Goal: Information Seeking & Learning: Learn about a topic

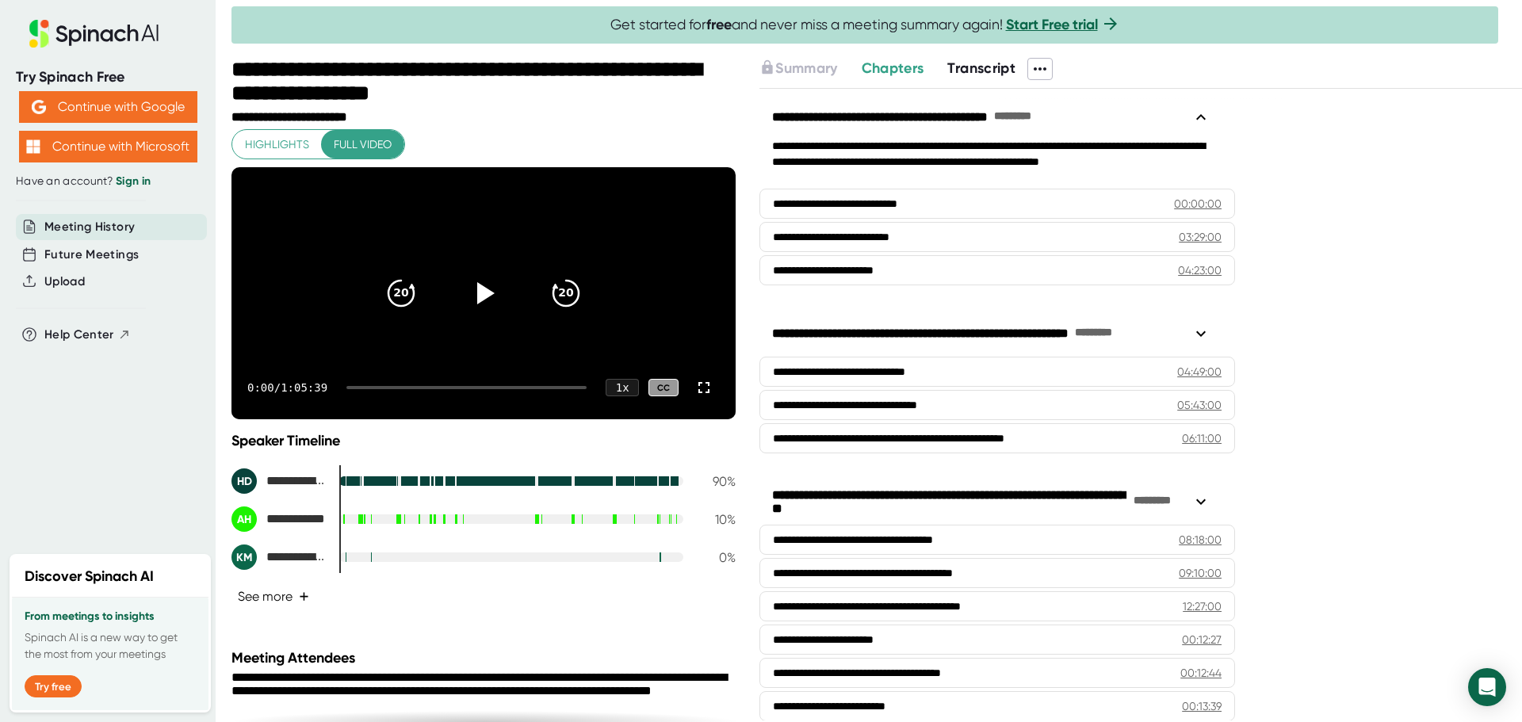
click at [307, 603] on span "+" at bounding box center [304, 597] width 10 height 13
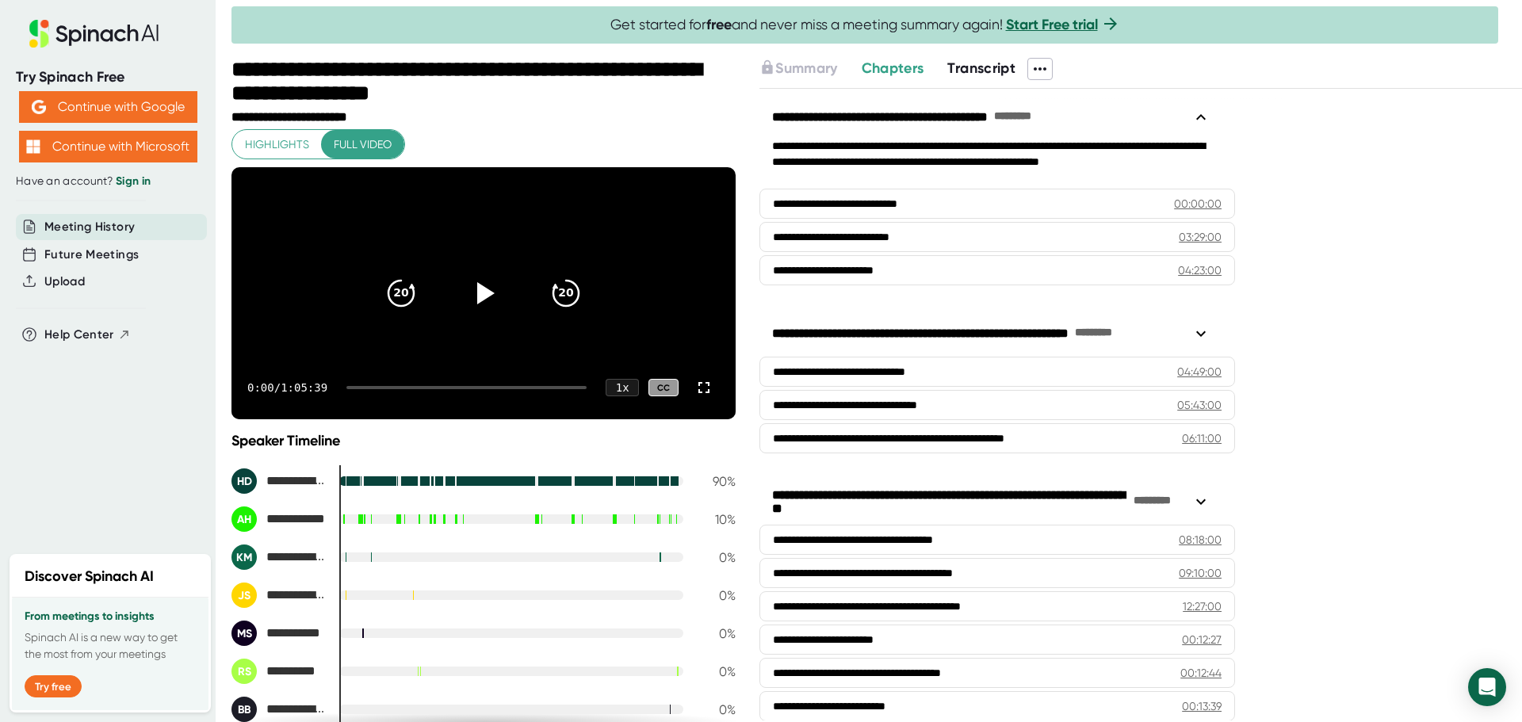
click at [293, 149] on span "Highlights" at bounding box center [277, 145] width 64 height 20
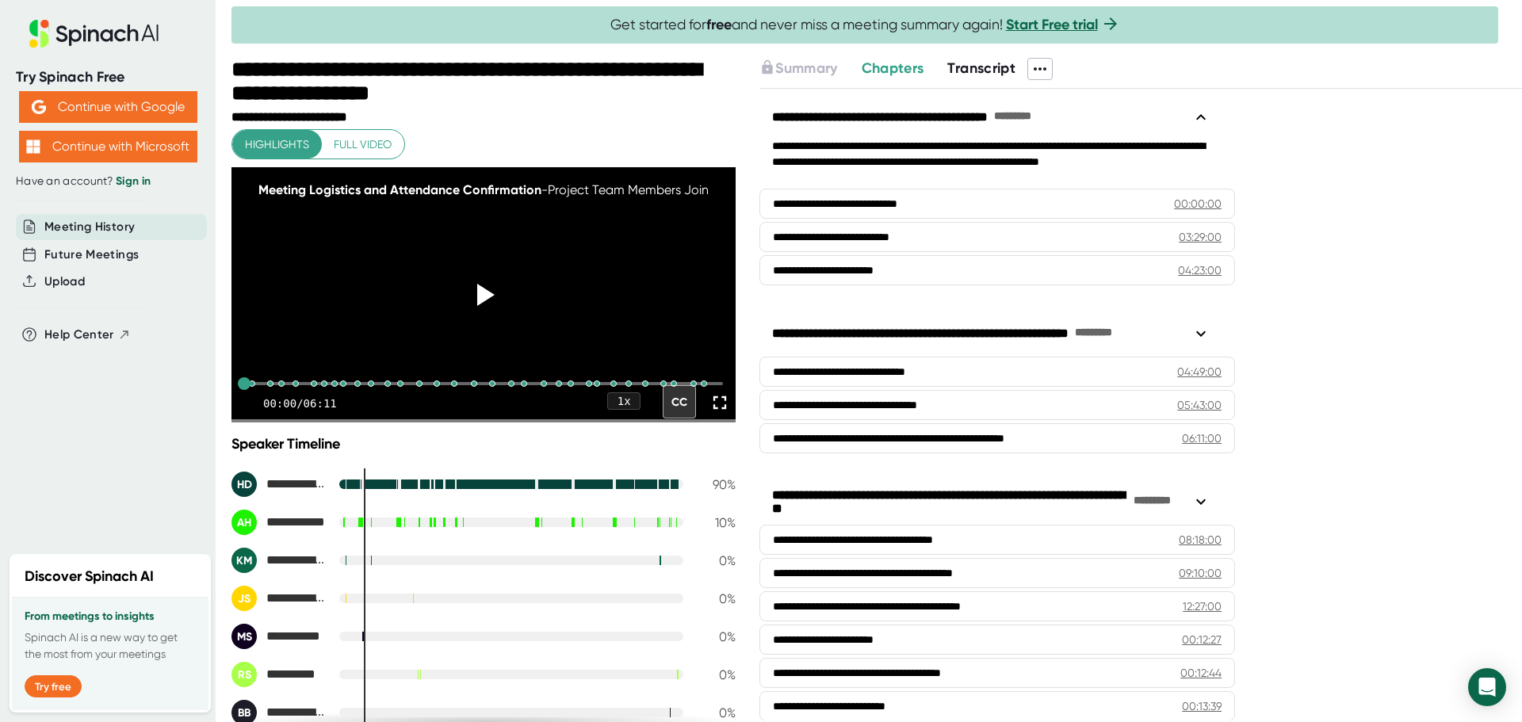
click at [359, 146] on span "Full video" at bounding box center [363, 145] width 58 height 20
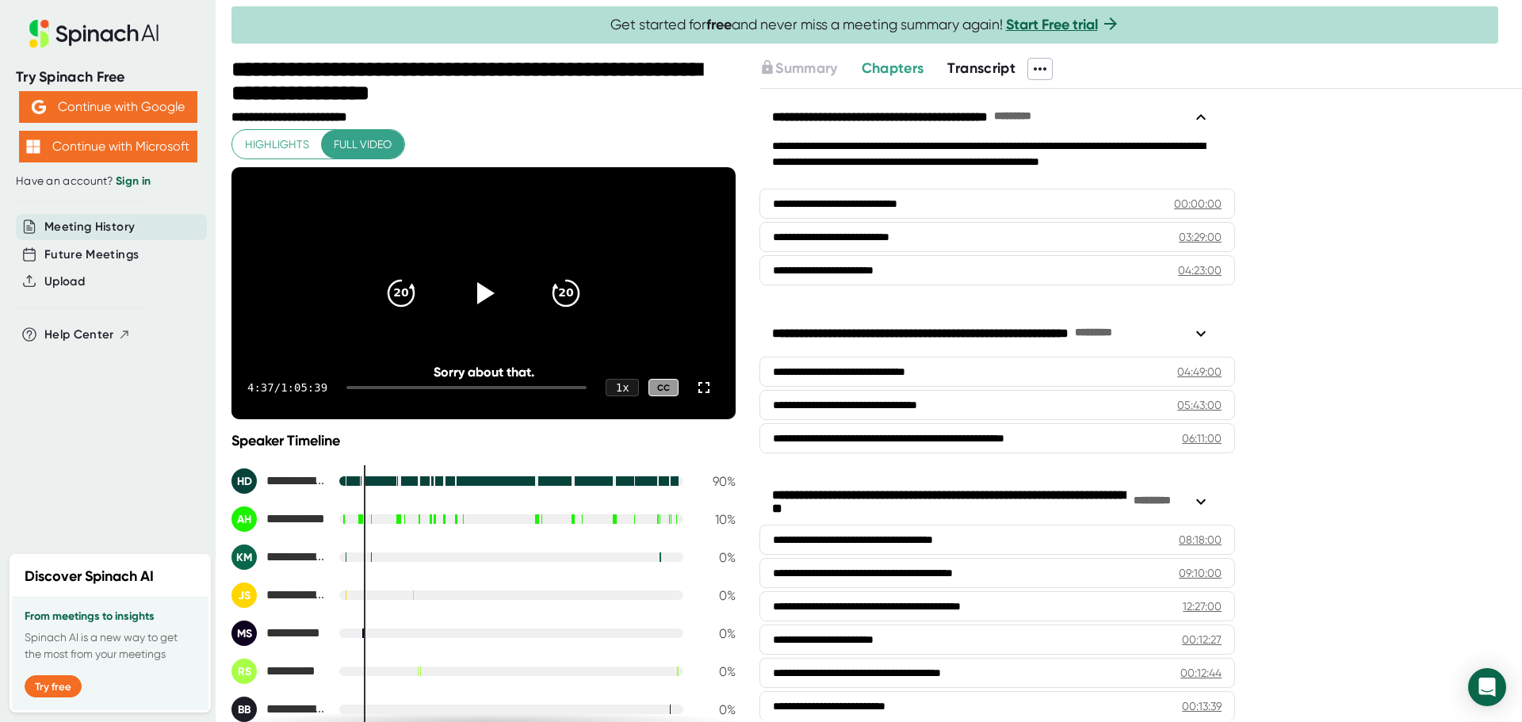
click at [1196, 330] on icon at bounding box center [1200, 333] width 19 height 19
